Goal: Navigation & Orientation: Find specific page/section

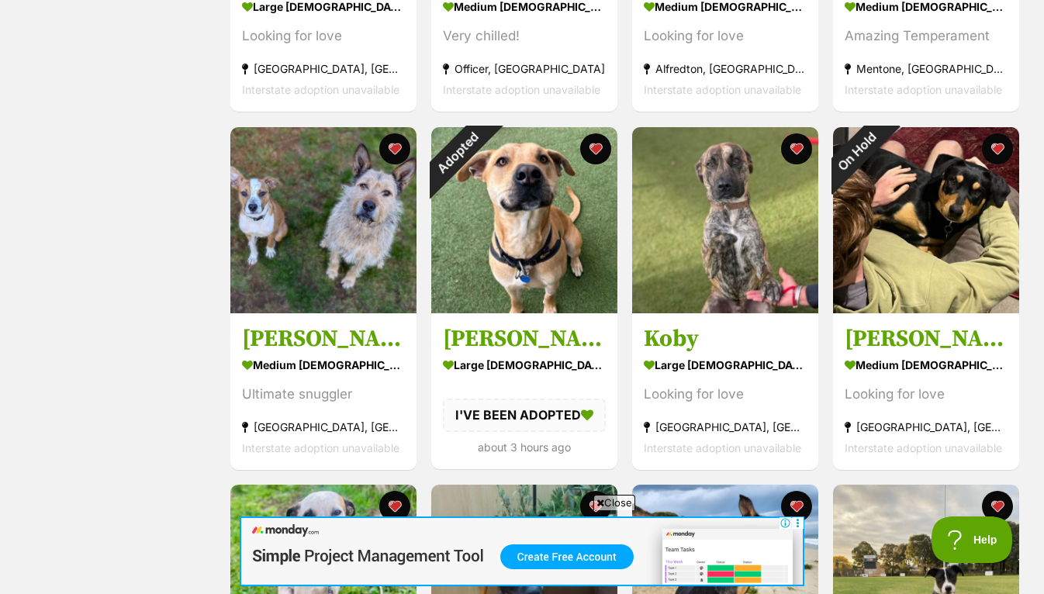
scroll to position [588, 0]
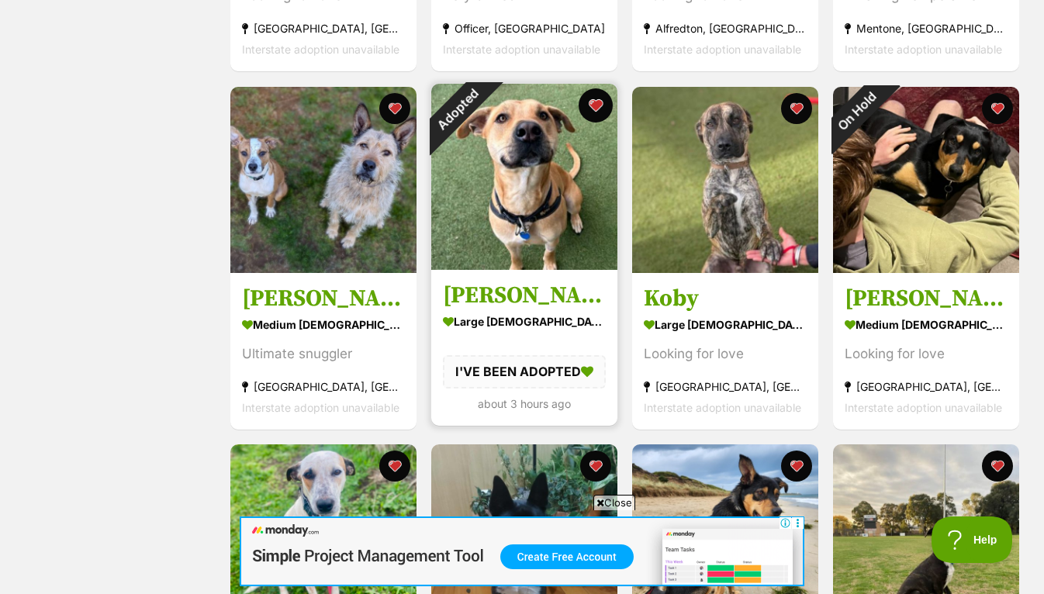
click at [598, 97] on button "favourite" at bounding box center [595, 105] width 34 height 34
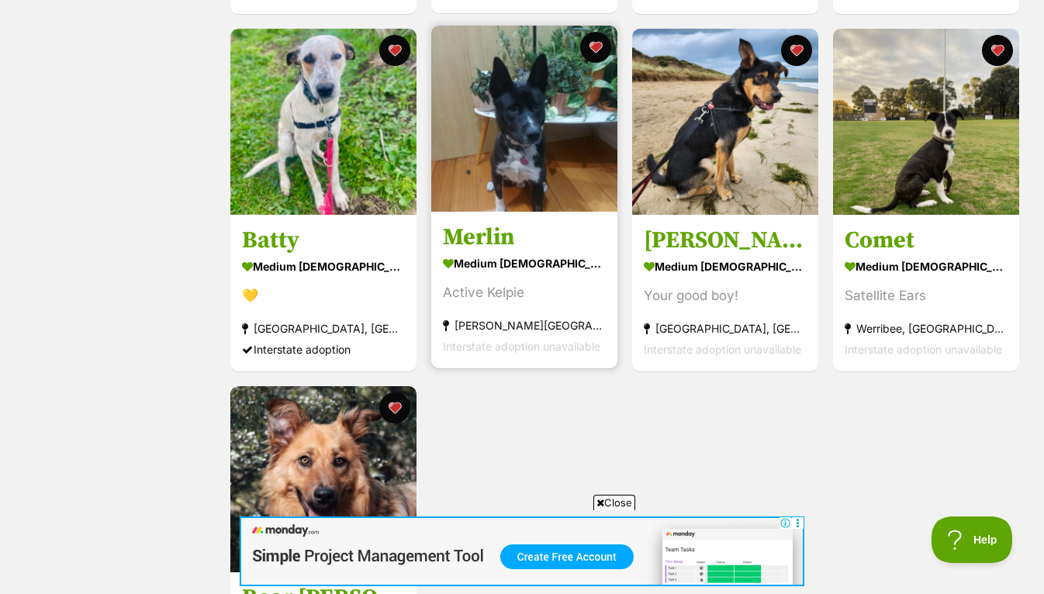
scroll to position [1005, 0]
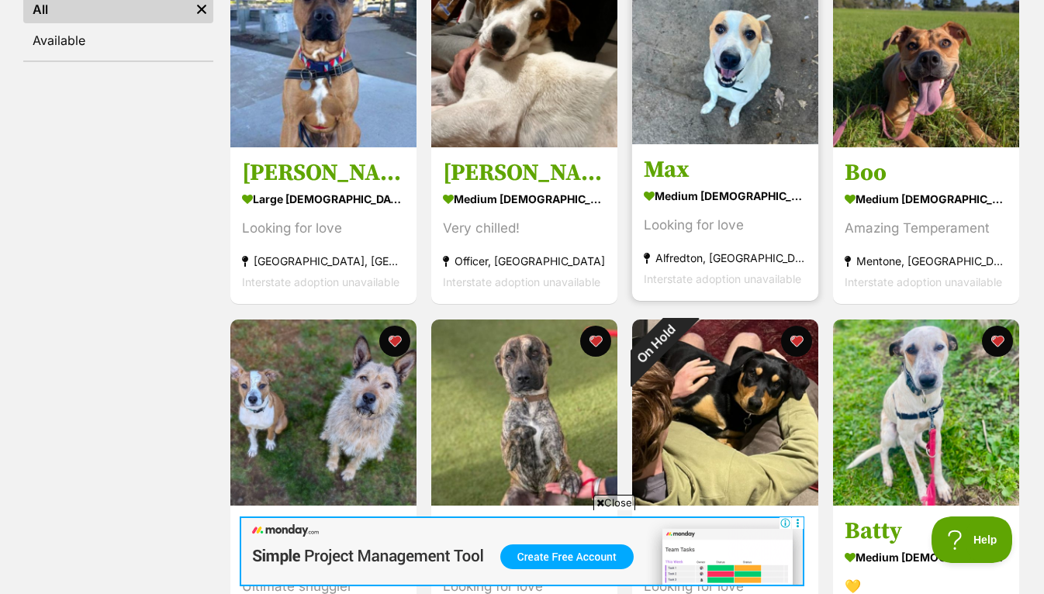
scroll to position [350, 0]
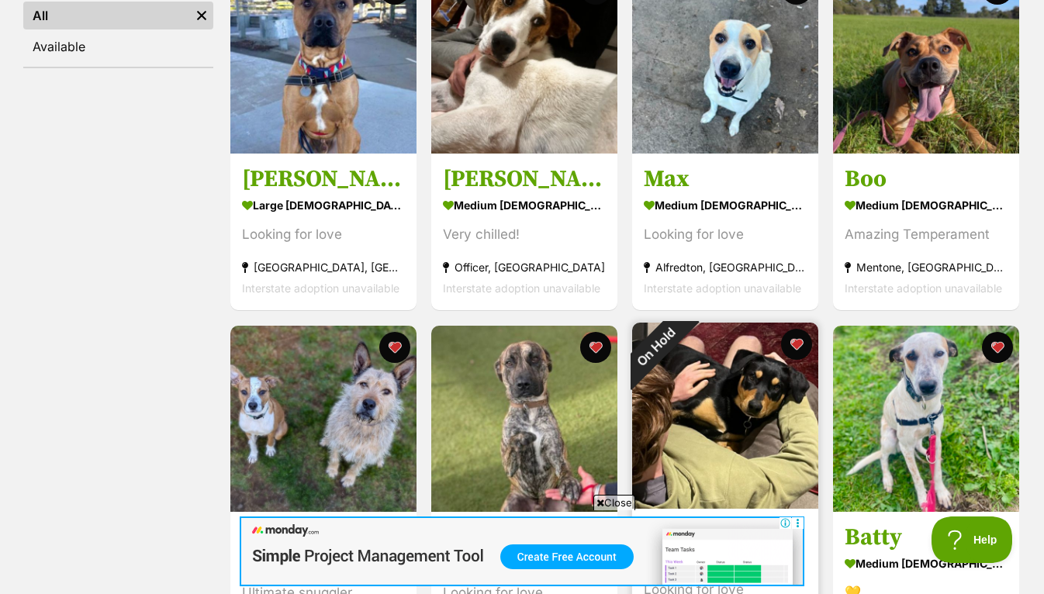
click at [697, 419] on img at bounding box center [725, 416] width 186 height 186
click at [799, 343] on button "favourite" at bounding box center [796, 344] width 34 height 34
click at [796, 347] on button "favourite" at bounding box center [796, 344] width 34 height 34
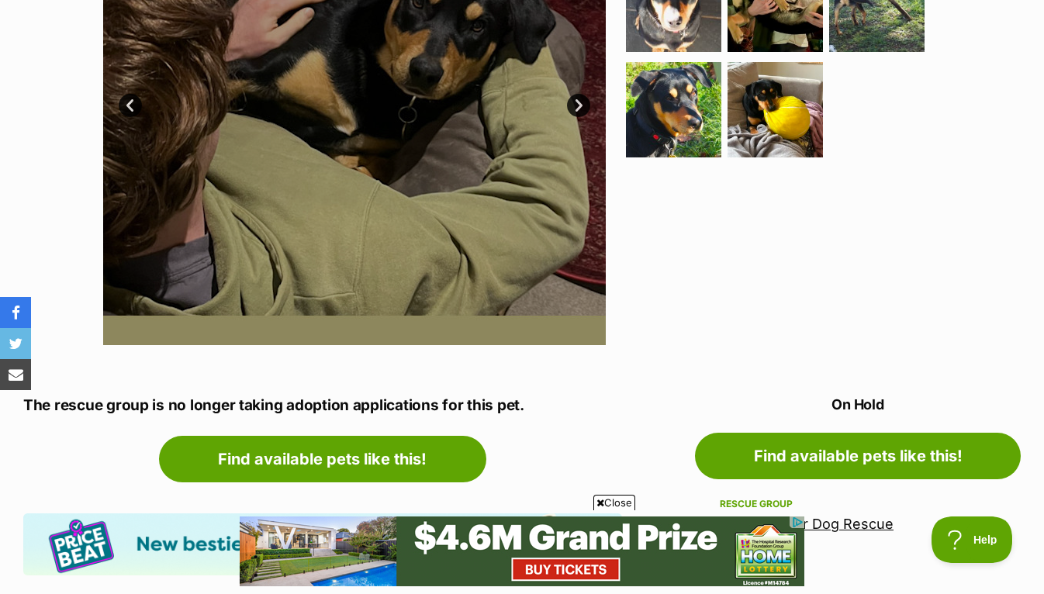
scroll to position [478, 0]
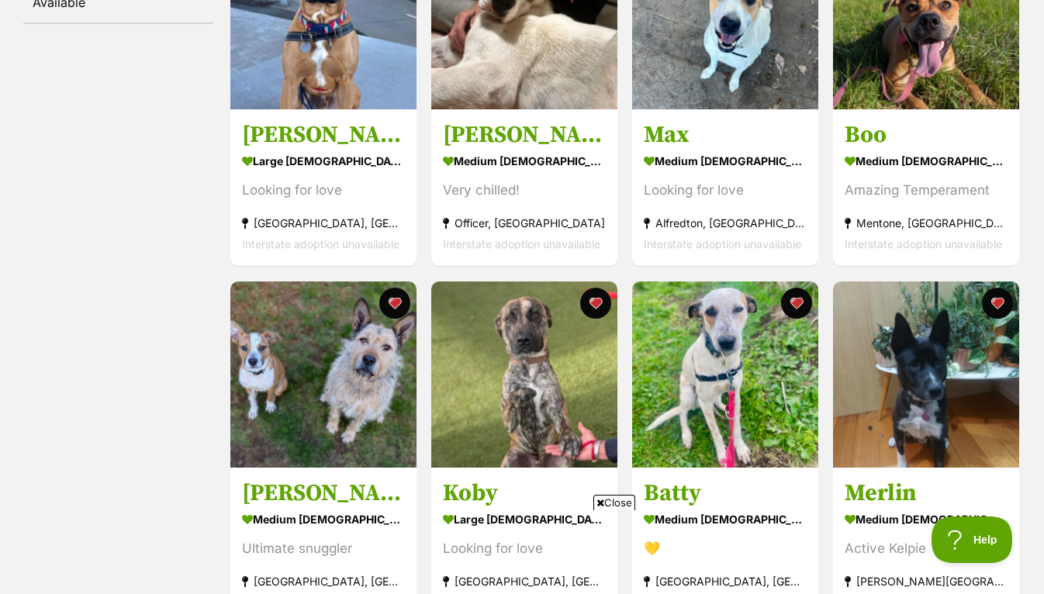
scroll to position [449, 0]
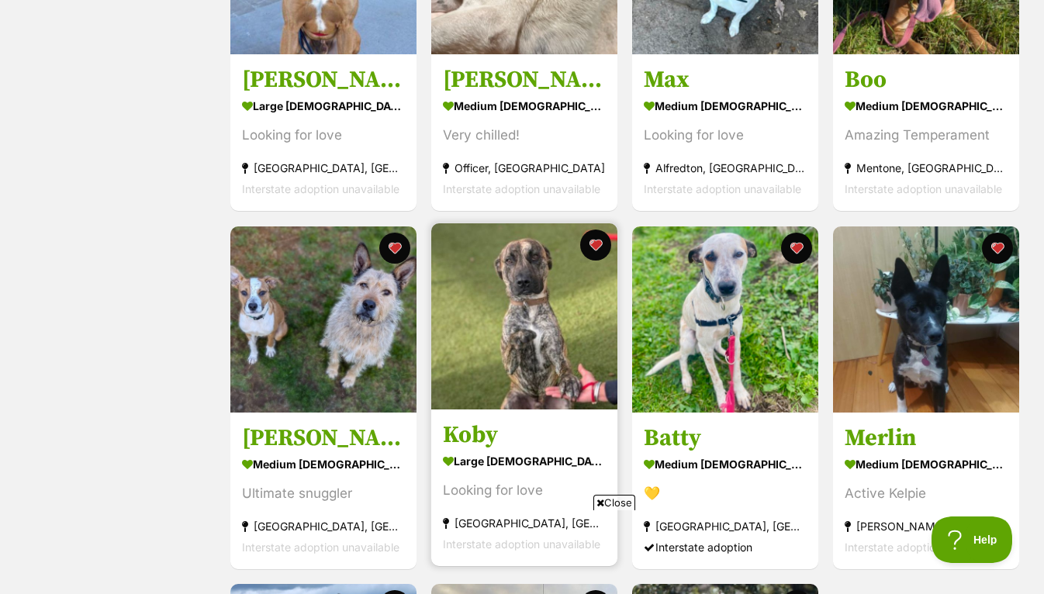
click at [508, 317] on img at bounding box center [524, 316] width 186 height 186
